Goal: Information Seeking & Learning: Find specific fact

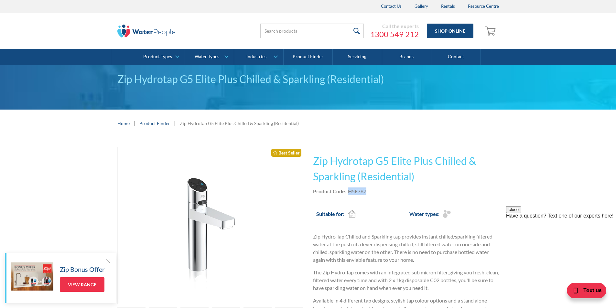
drag, startPoint x: 369, startPoint y: 190, endPoint x: 394, endPoint y: 183, distance: 26.7
click at [349, 192] on div "Product Code: H5E787" at bounding box center [406, 192] width 186 height 8
click at [419, 182] on h1 "Zip Hydrotap G5 Elite Plus Chilled & Sparkling (Residential)" at bounding box center [406, 168] width 186 height 31
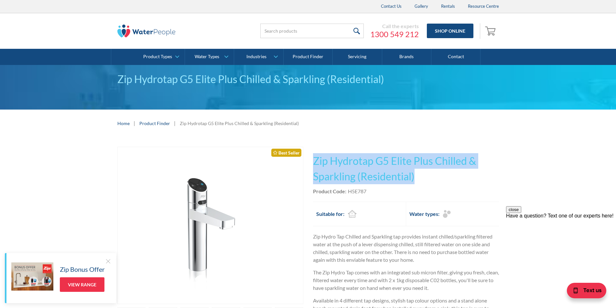
drag, startPoint x: 417, startPoint y: 175, endPoint x: 313, endPoint y: 151, distance: 107.1
click at [313, 151] on div "This tap design is included in our standard range tap options when you purchase…" at bounding box center [406, 260] width 186 height 226
copy h1 "Zip Hydrotap G5 Elite Plus Chilled & Sparkling (Residential)"
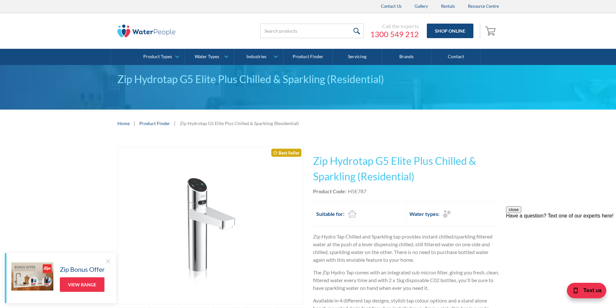
click at [376, 192] on div "Product Code: H5E787" at bounding box center [406, 192] width 186 height 8
drag, startPoint x: 369, startPoint y: 189, endPoint x: 349, endPoint y: 192, distance: 20.6
click at [349, 192] on div "Product Code: H5E787" at bounding box center [406, 192] width 186 height 8
copy div "H5E787"
